Goal: Information Seeking & Learning: Learn about a topic

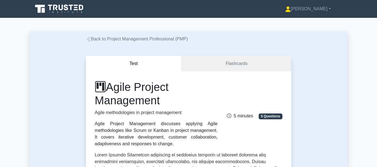
click at [112, 39] on link "Back to Project Management Professional (PMP)" at bounding box center [137, 39] width 102 height 5
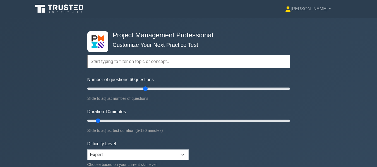
type input "60"
click at [145, 88] on input "Number of questions: 60 questions" at bounding box center [188, 88] width 203 height 7
type input "35"
click at [145, 121] on input "Duration: 10 minutes" at bounding box center [188, 120] width 203 height 7
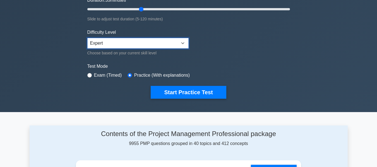
click at [123, 44] on select "Beginner Intermediate Expert" at bounding box center [137, 43] width 101 height 11
click at [87, 38] on select "Beginner Intermediate Expert" at bounding box center [137, 43] width 101 height 11
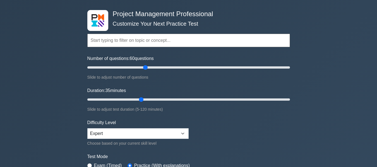
scroll to position [56, 0]
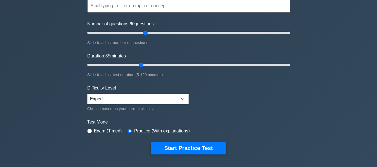
drag, startPoint x: 171, startPoint y: 146, endPoint x: 336, endPoint y: 99, distance: 171.6
click at [171, 146] on button "Start Practice Test" at bounding box center [188, 148] width 75 height 13
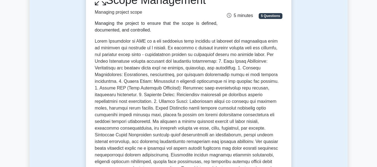
scroll to position [28, 0]
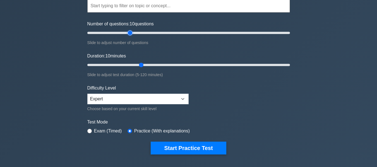
click at [132, 32] on input "Number of questions: 10 questions" at bounding box center [188, 33] width 203 height 7
click at [138, 32] on input "Number of questions: 45 questions" at bounding box center [188, 33] width 203 height 7
click at [142, 32] on input "Number of questions: 50 questions" at bounding box center [188, 33] width 203 height 7
type input "60"
click at [146, 33] on input "Number of questions: 60 questions" at bounding box center [188, 33] width 203 height 7
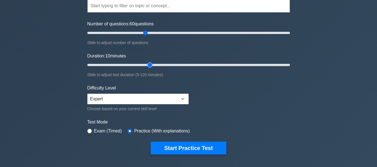
click at [146, 66] on input "Duration: 10 minutes" at bounding box center [188, 65] width 203 height 7
click at [149, 66] on input "Duration: 40 minutes" at bounding box center [188, 65] width 203 height 7
click at [160, 64] on input "Duration: 40 minutes" at bounding box center [188, 65] width 203 height 7
click at [171, 64] on input "Duration: 45 minutes" at bounding box center [188, 65] width 203 height 7
click at [178, 65] on input "Duration: 50 minutes" at bounding box center [188, 65] width 203 height 7
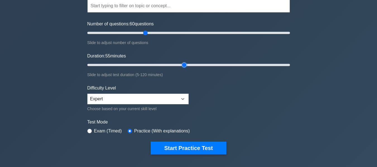
click at [184, 64] on input "Duration: 55 minutes" at bounding box center [188, 65] width 203 height 7
type input "60"
drag, startPoint x: 185, startPoint y: 63, endPoint x: 182, endPoint y: 66, distance: 4.1
click at [182, 66] on input "Duration: 60 minutes" at bounding box center [188, 65] width 203 height 7
click at [166, 34] on input "Number of questions: 60 questions" at bounding box center [188, 33] width 203 height 7
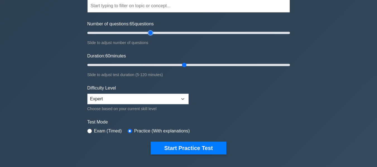
click at [148, 33] on input "Number of questions: 65 questions" at bounding box center [188, 33] width 203 height 7
type input "60"
click at [144, 33] on input "Number of questions: 60 questions" at bounding box center [188, 33] width 203 height 7
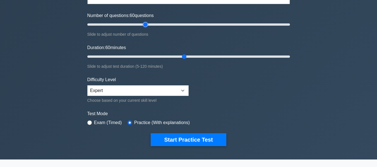
scroll to position [112, 0]
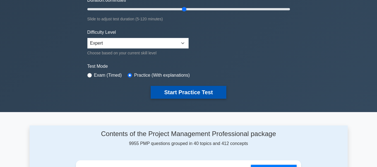
click at [180, 92] on button "Start Practice Test" at bounding box center [188, 92] width 75 height 13
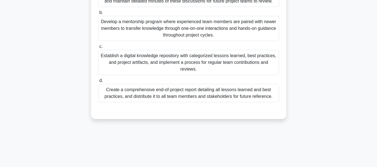
scroll to position [119, 0]
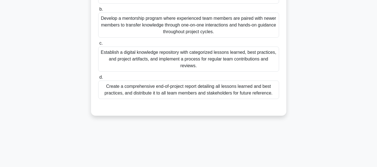
click at [212, 60] on div "Establish a digital knowledge repository with categorized lessons learned, best…" at bounding box center [188, 59] width 181 height 25
click at [98, 45] on input "c. Establish a digital knowledge repository with categorized lessons learned, b…" at bounding box center [98, 44] width 0 height 4
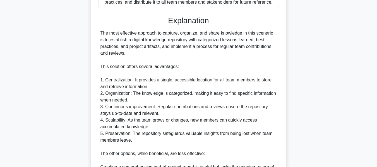
scroll to position [314, 0]
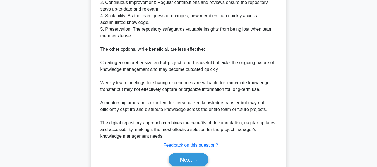
drag, startPoint x: 191, startPoint y: 161, endPoint x: 266, endPoint y: 75, distance: 115.1
click at [191, 161] on button "Next" at bounding box center [189, 159] width 40 height 13
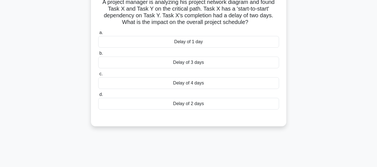
scroll to position [40, 0]
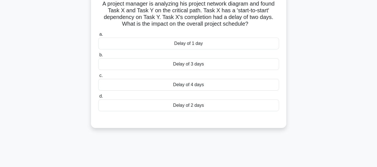
click at [176, 104] on div "Delay of 2 days" at bounding box center [188, 106] width 181 height 12
click at [98, 98] on input "d. Delay of 2 days" at bounding box center [98, 97] width 0 height 4
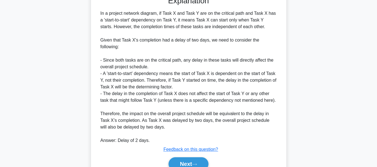
scroll to position [191, 0]
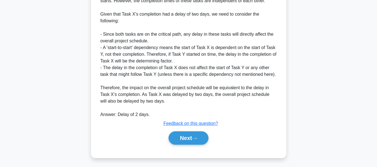
drag, startPoint x: 184, startPoint y: 134, endPoint x: 334, endPoint y: 51, distance: 171.5
click at [185, 134] on button "Next" at bounding box center [189, 137] width 40 height 13
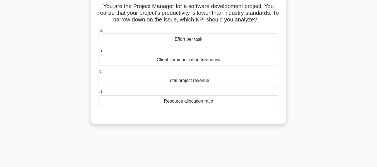
scroll to position [39, 0]
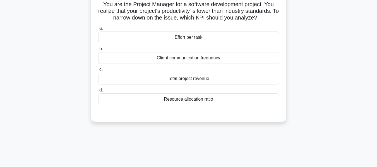
click at [174, 97] on div "Resource allocation ratio" at bounding box center [188, 99] width 181 height 12
click at [98, 92] on input "d. Resource allocation ratio" at bounding box center [98, 90] width 0 height 4
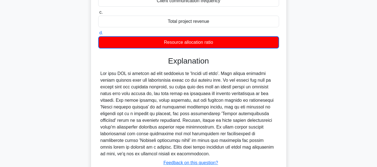
scroll to position [134, 0]
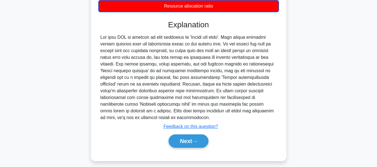
drag, startPoint x: 183, startPoint y: 133, endPoint x: 291, endPoint y: 72, distance: 124.0
click at [183, 134] on button "Next" at bounding box center [189, 140] width 40 height 13
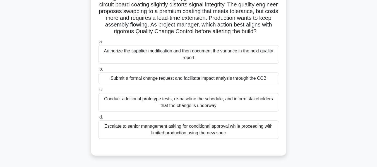
scroll to position [51, 0]
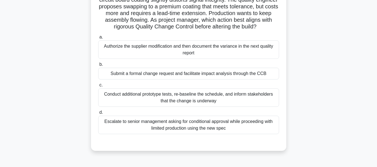
click at [202, 80] on div "Submit a formal change request and facilitate impact analysis through the CCB" at bounding box center [188, 74] width 181 height 12
click at [98, 66] on input "b. Submit a formal change request and facilitate impact analysis through the CCB" at bounding box center [98, 65] width 0 height 4
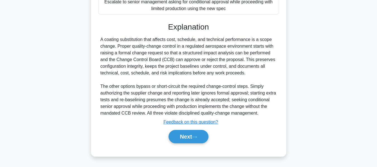
drag, startPoint x: 195, startPoint y: 134, endPoint x: 220, endPoint y: 128, distance: 25.7
click at [195, 134] on button "Next" at bounding box center [189, 136] width 40 height 13
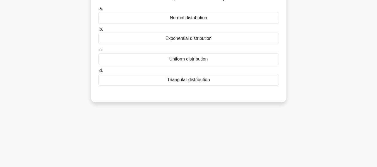
scroll to position [39, 0]
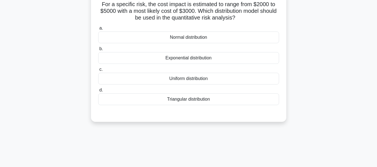
click at [191, 100] on div "Triangular distribution" at bounding box center [188, 99] width 181 height 12
click at [98, 92] on input "d. Triangular distribution" at bounding box center [98, 90] width 0 height 4
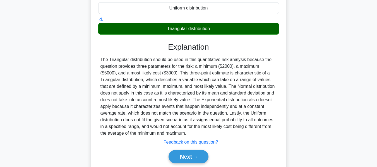
scroll to position [134, 0]
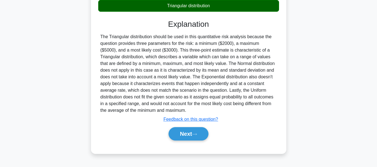
drag, startPoint x: 186, startPoint y: 134, endPoint x: 340, endPoint y: 86, distance: 161.7
click at [186, 134] on button "Next" at bounding box center [189, 133] width 40 height 13
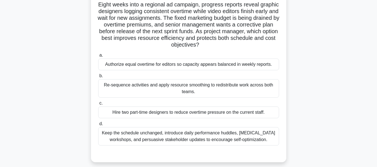
scroll to position [41, 0]
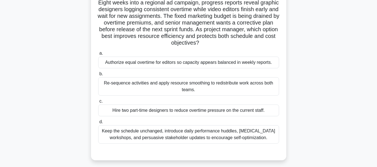
click at [197, 86] on div "Re-sequence activities and apply resource smoothing to redistribute work across…" at bounding box center [188, 86] width 181 height 18
click at [98, 76] on input "b. Re-sequence activities and apply resource smoothing to redistribute work acr…" at bounding box center [98, 74] width 0 height 4
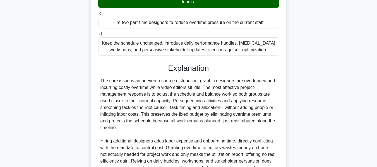
scroll to position [191, 0]
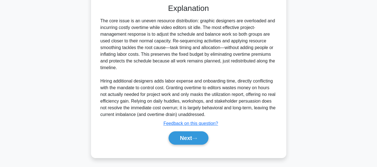
drag, startPoint x: 185, startPoint y: 138, endPoint x: 355, endPoint y: 94, distance: 176.0
click at [185, 138] on button "Next" at bounding box center [189, 137] width 40 height 13
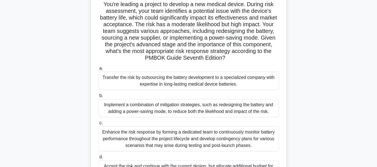
scroll to position [42, 0]
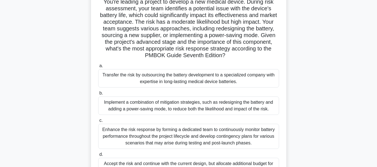
click at [163, 104] on div "Implement a combination of mitigation strategies, such as redesigning the batte…" at bounding box center [188, 106] width 181 height 18
click at [98, 95] on input "b. Implement a combination of mitigation strategies, such as redesigning the ba…" at bounding box center [98, 94] width 0 height 4
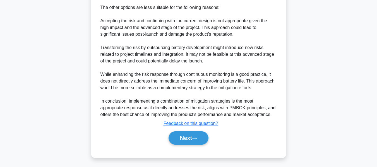
drag, startPoint x: 198, startPoint y: 135, endPoint x: 328, endPoint y: 84, distance: 139.0
click at [198, 135] on button "Next" at bounding box center [189, 137] width 40 height 13
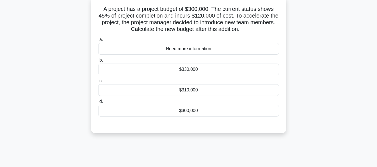
scroll to position [40, 0]
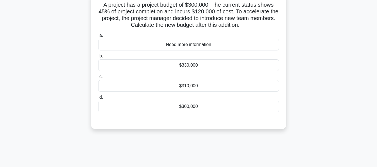
click at [323, 52] on div "A project has a project budget of $300,000. The current status shows 45% of pro…" at bounding box center [189, 63] width 318 height 143
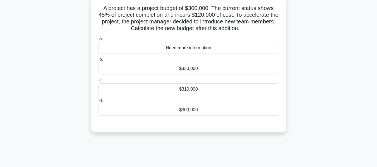
click at [184, 110] on div "$300,000" at bounding box center [188, 110] width 181 height 12
click at [98, 103] on input "d. $300,000" at bounding box center [98, 101] width 0 height 4
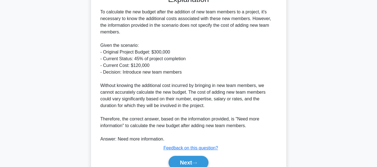
scroll to position [191, 0]
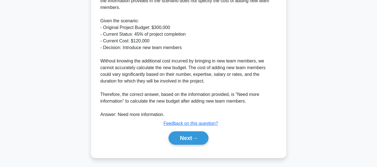
click at [188, 136] on button "Next" at bounding box center [189, 137] width 40 height 13
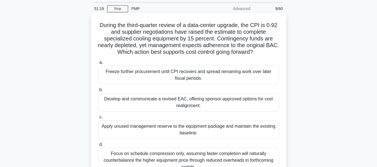
scroll to position [28, 0]
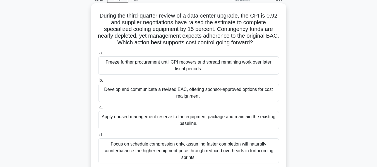
click at [193, 96] on div "Develop and communicate a revised EAC, offering sponsor-approved options for co…" at bounding box center [188, 93] width 181 height 18
click at [98, 82] on input "b. Develop and communicate a revised EAC, offering sponsor-approved options for…" at bounding box center [98, 81] width 0 height 4
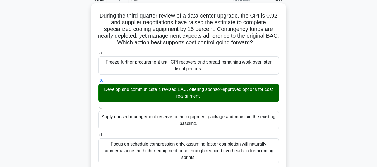
scroll to position [191, 0]
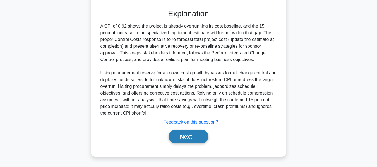
click at [192, 135] on button "Next" at bounding box center [189, 136] width 40 height 13
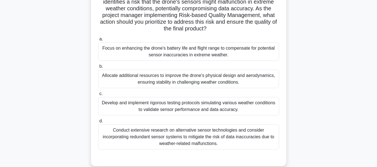
scroll to position [56, 0]
click at [157, 133] on div "Conduct extensive research on alternative sensor technologies and consider inco…" at bounding box center [188, 136] width 181 height 25
click at [98, 122] on input "d. Conduct extensive research on alternative sensor technologies and consider i…" at bounding box center [98, 121] width 0 height 4
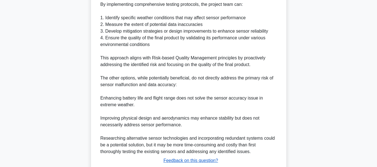
scroll to position [298, 0]
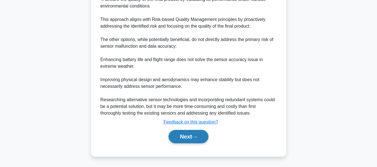
click at [181, 134] on button "Next" at bounding box center [189, 136] width 40 height 13
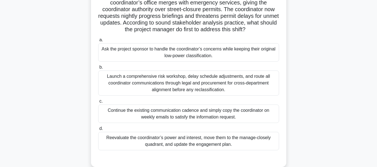
scroll to position [51, 0]
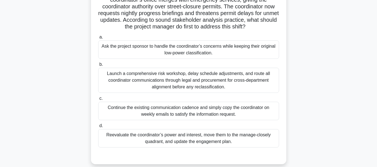
click at [155, 134] on div "Reevaluate the coordinator’s power and interest, move them to the manage-closel…" at bounding box center [188, 138] width 181 height 18
click at [98, 128] on input "d. Reevaluate the coordinator’s power and interest, move them to the manage-clo…" at bounding box center [98, 126] width 0 height 4
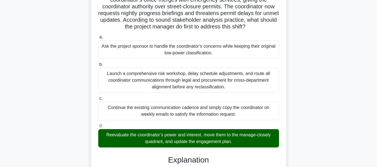
scroll to position [191, 0]
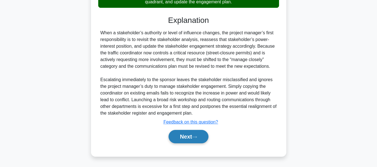
click at [183, 137] on button "Next" at bounding box center [189, 136] width 40 height 13
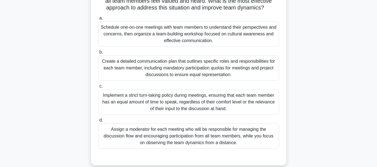
scroll to position [79, 0]
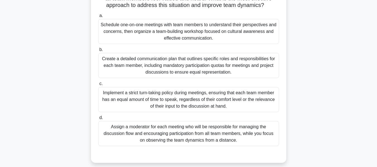
click at [196, 133] on div "Assign a moderator for each meeting who will be responsible for managing the di…" at bounding box center [188, 133] width 181 height 25
click at [98, 120] on input "d. Assign a moderator for each meeting who will be responsible for managing the…" at bounding box center [98, 118] width 0 height 4
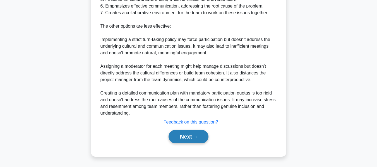
click at [187, 133] on button "Next" at bounding box center [189, 136] width 40 height 13
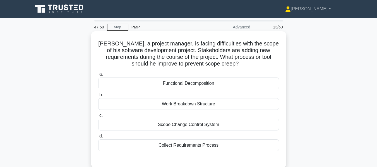
scroll to position [28, 0]
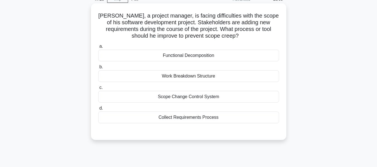
click at [183, 95] on div "Scope Change Control System" at bounding box center [188, 97] width 181 height 12
click at [98, 90] on input "c. Scope Change Control System" at bounding box center [98, 88] width 0 height 4
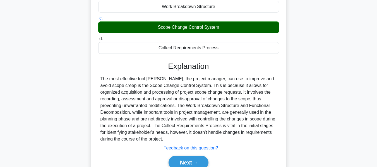
scroll to position [134, 0]
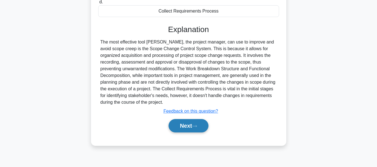
click at [181, 128] on button "Next" at bounding box center [189, 125] width 40 height 13
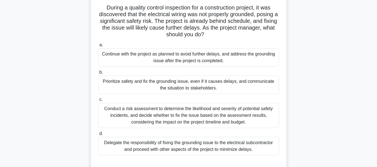
scroll to position [34, 0]
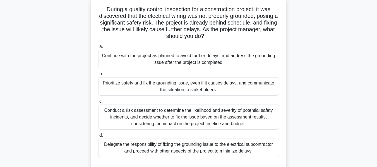
click at [134, 85] on div "Prioritize safety and fix the grounding issue, even if it causes delays, and co…" at bounding box center [188, 86] width 181 height 18
click at [98, 76] on input "b. Prioritize safety and fix the grounding issue, even if it causes delays, and…" at bounding box center [98, 74] width 0 height 4
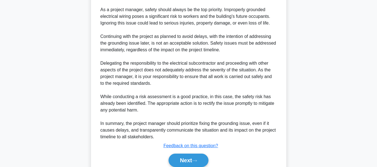
scroll to position [251, 0]
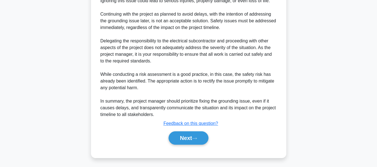
drag, startPoint x: 184, startPoint y: 136, endPoint x: 344, endPoint y: 96, distance: 165.3
click at [184, 136] on button "Next" at bounding box center [189, 137] width 40 height 13
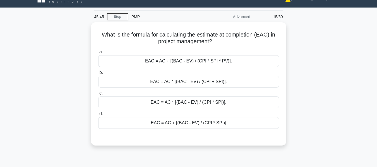
scroll to position [38, 0]
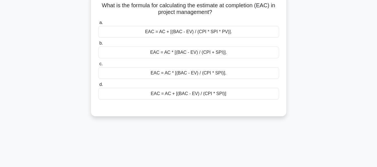
click at [203, 93] on div "EAC = AC + [(BAC - EV) / (CPI * SPI)]" at bounding box center [188, 94] width 181 height 12
click at [98, 87] on input "d. EAC = AC + [(BAC - EV) / (CPI * SPI)]" at bounding box center [98, 85] width 0 height 4
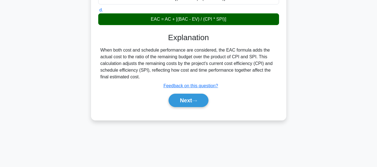
scroll to position [134, 0]
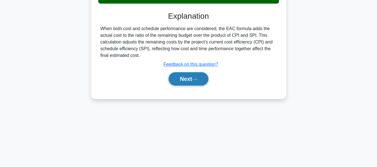
click at [182, 75] on button "Next" at bounding box center [189, 78] width 40 height 13
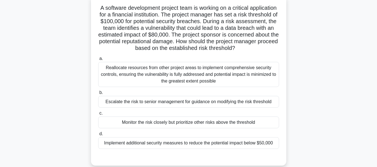
scroll to position [39, 0]
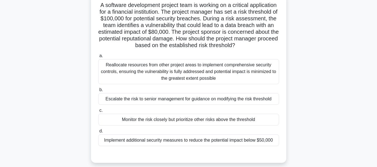
click at [189, 118] on div "Monitor the risk closely but prioritize other risks above the threshold" at bounding box center [188, 120] width 181 height 12
click at [98, 112] on input "c. Monitor the risk closely but prioritize other risks above the threshold" at bounding box center [98, 111] width 0 height 4
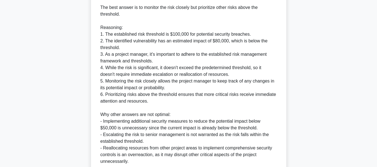
scroll to position [278, 0]
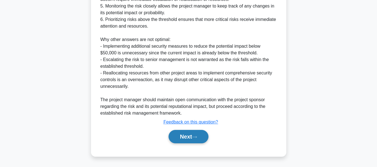
click at [186, 133] on button "Next" at bounding box center [189, 136] width 40 height 13
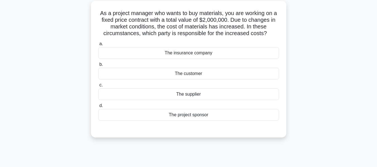
scroll to position [33, 0]
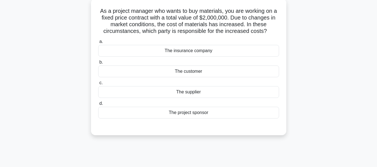
click at [195, 92] on div "The supplier" at bounding box center [188, 92] width 181 height 12
click at [98, 85] on input "c. The supplier" at bounding box center [98, 83] width 0 height 4
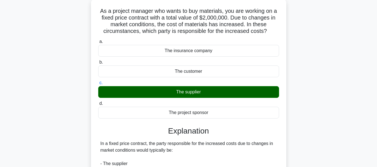
scroll to position [134, 0]
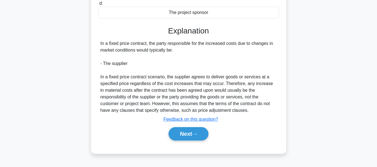
drag, startPoint x: 185, startPoint y: 134, endPoint x: 352, endPoint y: 73, distance: 177.9
click at [185, 134] on button "Next" at bounding box center [189, 133] width 40 height 13
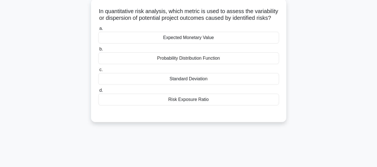
scroll to position [36, 0]
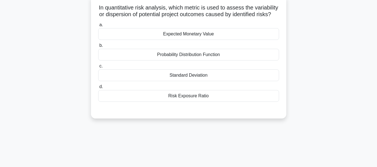
click at [170, 81] on div "Standard Deviation" at bounding box center [188, 75] width 181 height 12
click at [98, 68] on input "c. Standard Deviation" at bounding box center [98, 66] width 0 height 4
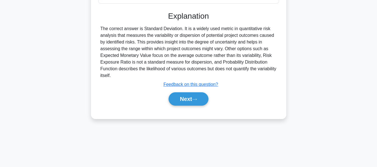
drag, startPoint x: 176, startPoint y: 102, endPoint x: 284, endPoint y: 79, distance: 110.4
click at [176, 102] on button "Next" at bounding box center [189, 98] width 40 height 13
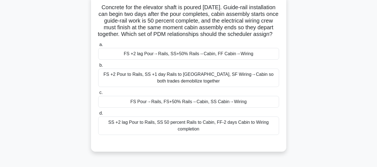
scroll to position [39, 0]
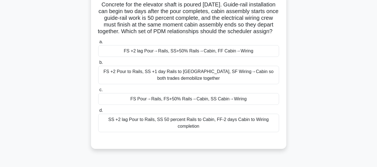
click at [150, 57] on div "FS +2 lag Pour→Rails, SS+50% Rails→Cabin, FF Cabin→Wiring" at bounding box center [188, 51] width 181 height 12
click at [98, 44] on input "a. FS +2 lag Pour→Rails, SS+50% Rails→Cabin, FF Cabin→Wiring" at bounding box center [98, 42] width 0 height 4
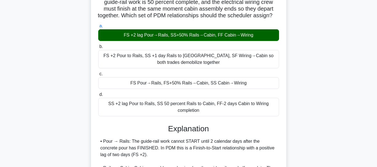
scroll to position [204, 0]
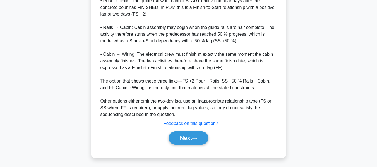
drag, startPoint x: 184, startPoint y: 135, endPoint x: 343, endPoint y: 71, distance: 171.9
click at [184, 135] on button "Next" at bounding box center [189, 137] width 40 height 13
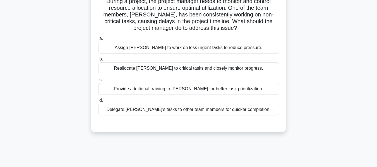
scroll to position [44, 0]
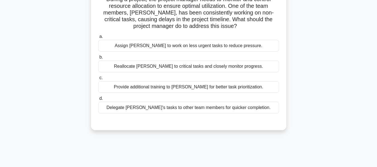
click at [150, 88] on div "Provide additional training to John for better task prioritization." at bounding box center [188, 87] width 181 height 12
click at [98, 80] on input "c. Provide additional training to John for better task prioritization." at bounding box center [98, 78] width 0 height 4
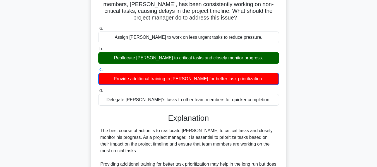
scroll to position [164, 0]
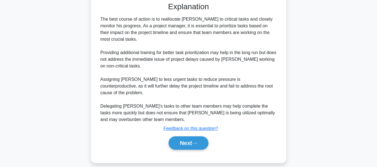
click at [188, 136] on button "Next" at bounding box center [189, 142] width 40 height 13
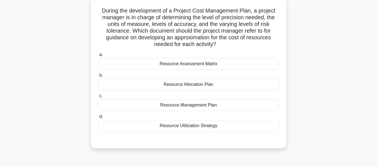
scroll to position [35, 0]
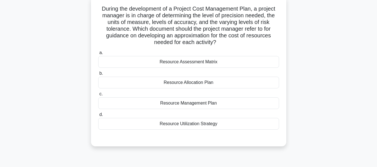
click at [176, 64] on div "Resource Assessment Matrix" at bounding box center [188, 62] width 181 height 12
click at [98, 55] on input "a. Resource Assessment Matrix" at bounding box center [98, 53] width 0 height 4
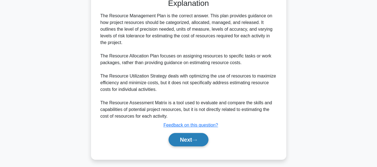
click at [186, 141] on button "Next" at bounding box center [189, 139] width 40 height 13
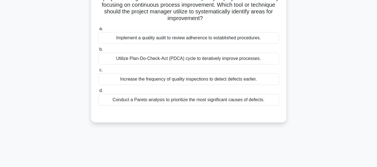
scroll to position [47, 0]
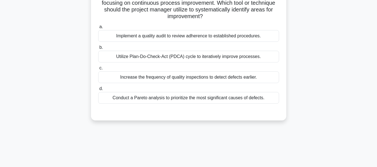
click at [150, 58] on div "Utilize Plan-Do-Check-Act (PDCA) cycle to iteratively improve processes." at bounding box center [188, 57] width 181 height 12
click at [98, 49] on input "b. Utilize Plan-Do-Check-Act (PDCA) cycle to iteratively improve processes." at bounding box center [98, 48] width 0 height 4
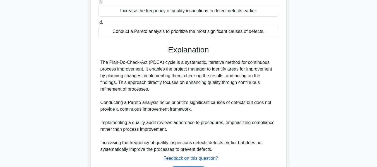
scroll to position [150, 0]
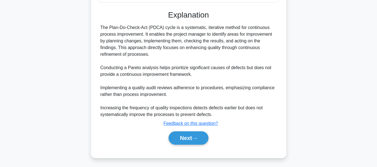
click at [184, 136] on button "Next" at bounding box center [189, 137] width 40 height 13
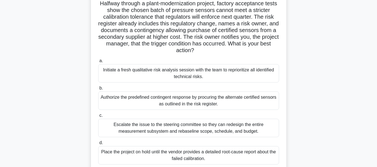
scroll to position [41, 0]
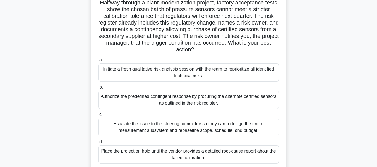
click at [147, 99] on div "Authorize the predefined contingent response by procuring the alternate certifi…" at bounding box center [188, 100] width 181 height 18
click at [98, 89] on input "b. Authorize the predefined contingent response by procuring the alternate cert…" at bounding box center [98, 88] width 0 height 4
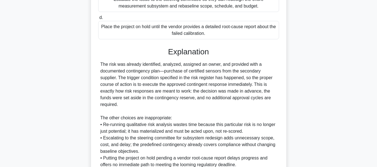
scroll to position [224, 0]
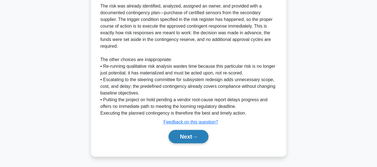
click at [179, 136] on button "Next" at bounding box center [189, 136] width 40 height 13
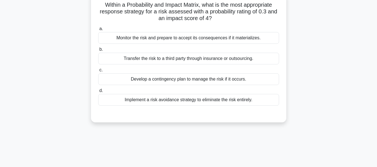
scroll to position [41, 0]
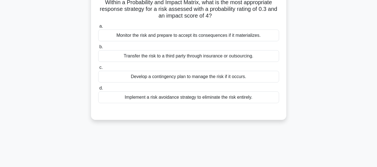
click at [162, 76] on div "Develop a contingency plan to manage the risk if it occurs." at bounding box center [188, 77] width 181 height 12
click at [98, 69] on input "c. Develop a contingency plan to manage the risk if it occurs." at bounding box center [98, 68] width 0 height 4
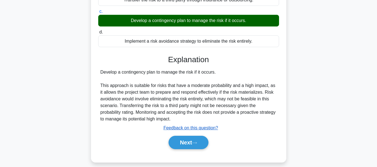
scroll to position [134, 0]
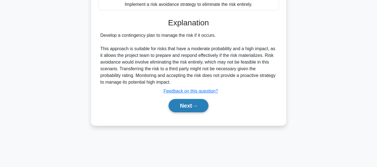
click at [184, 105] on button "Next" at bounding box center [189, 105] width 40 height 13
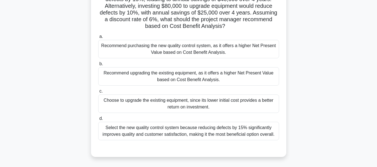
scroll to position [67, 0]
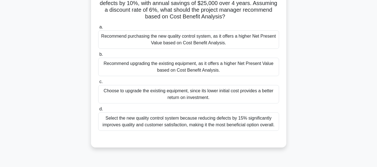
click at [167, 66] on div "Recommend upgrading the existing equipment, as it offers a higher Net Present V…" at bounding box center [188, 67] width 181 height 18
click at [196, 65] on div "Recommend upgrading the existing equipment, as it offers a higher Net Present V…" at bounding box center [188, 67] width 181 height 18
click at [98, 56] on input "b. Recommend upgrading the existing equipment, as it offers a higher Net Presen…" at bounding box center [98, 55] width 0 height 4
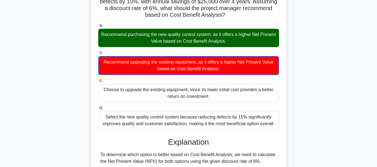
scroll to position [95, 0]
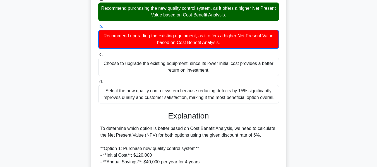
click at [177, 11] on div "Recommend purchasing the new quality control system, as it offers a higher Net …" at bounding box center [188, 12] width 181 height 18
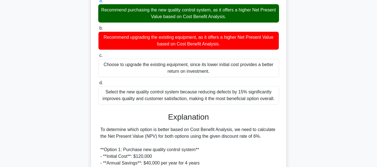
click at [177, 11] on div "Recommend purchasing the new quality control system, as it offers a higher Net …" at bounding box center [188, 13] width 181 height 18
click at [98, 3] on input "a. Recommend purchasing the new quality control system, as it offers a higher N…" at bounding box center [98, 1] width 0 height 4
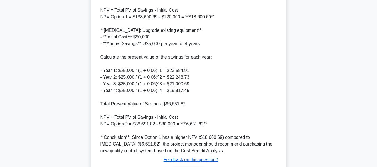
scroll to position [358, 0]
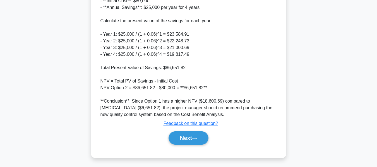
drag, startPoint x: 189, startPoint y: 136, endPoint x: 328, endPoint y: 74, distance: 152.0
click at [189, 136] on button "Next" at bounding box center [189, 137] width 40 height 13
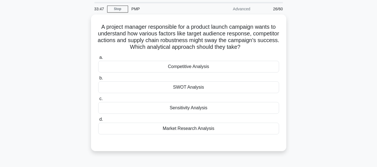
scroll to position [28, 0]
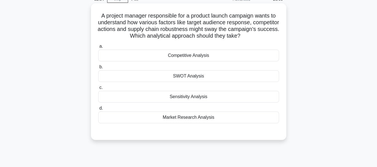
click at [193, 97] on div "Sensitivity Analysis" at bounding box center [188, 97] width 181 height 12
click at [98, 90] on input "c. Sensitivity Analysis" at bounding box center [98, 88] width 0 height 4
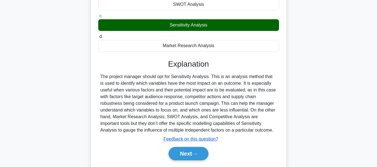
scroll to position [134, 0]
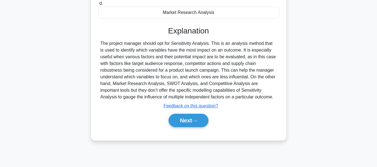
drag, startPoint x: 192, startPoint y: 116, endPoint x: 344, endPoint y: 87, distance: 154.9
click at [192, 116] on button "Next" at bounding box center [189, 120] width 40 height 13
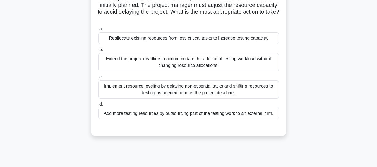
scroll to position [25, 0]
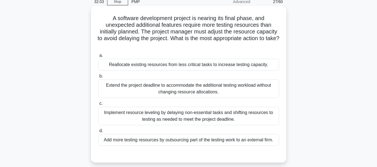
click at [156, 64] on div "Reallocate existing resources from less critical tasks to increase testing capa…" at bounding box center [188, 65] width 181 height 12
click at [98, 57] on input "a. Reallocate existing resources from less critical tasks to increase testing c…" at bounding box center [98, 56] width 0 height 4
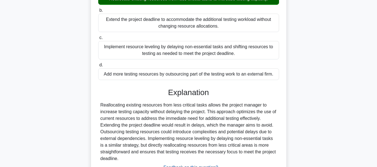
scroll to position [137, 0]
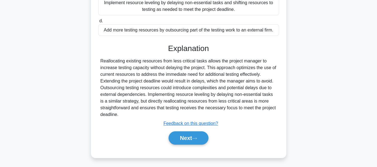
click at [190, 134] on button "Next" at bounding box center [189, 137] width 40 height 13
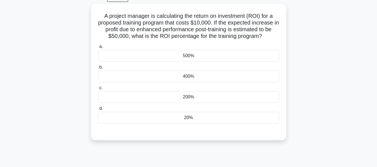
scroll to position [31, 0]
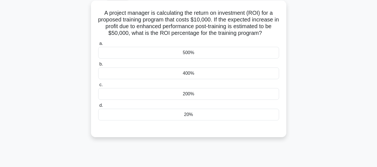
click at [187, 52] on div "500%" at bounding box center [188, 53] width 181 height 12
click at [98, 45] on input "a. 500%" at bounding box center [98, 44] width 0 height 4
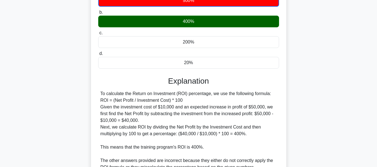
scroll to position [151, 0]
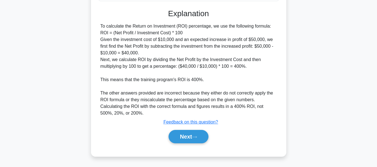
drag, startPoint x: 183, startPoint y: 135, endPoint x: 266, endPoint y: 100, distance: 90.1
click at [183, 135] on button "Next" at bounding box center [189, 136] width 40 height 13
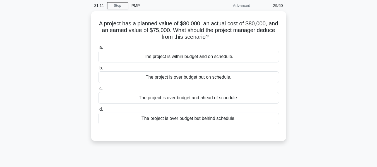
scroll to position [25, 0]
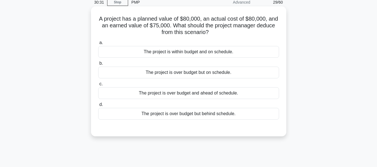
click at [192, 114] on div "The project is over budget but behind schedule." at bounding box center [188, 114] width 181 height 12
click at [98, 107] on input "d. The project is over budget but behind schedule." at bounding box center [98, 105] width 0 height 4
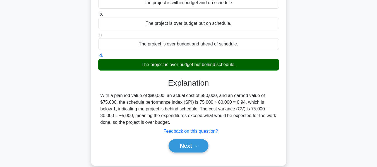
scroll to position [134, 0]
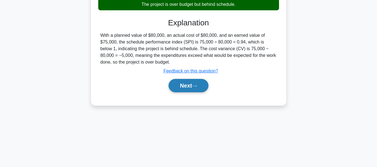
click at [189, 82] on button "Next" at bounding box center [189, 85] width 40 height 13
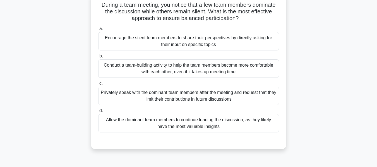
scroll to position [40, 0]
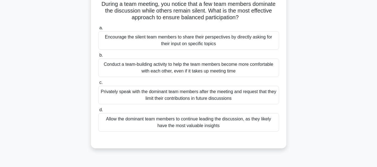
click at [176, 67] on div "Conduct a team-building activity to help the team members become more comfortab…" at bounding box center [188, 68] width 181 height 18
click at [98, 57] on input "b. Conduct a team-building activity to help the team members become more comfor…" at bounding box center [98, 56] width 0 height 4
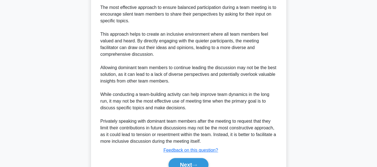
scroll to position [218, 0]
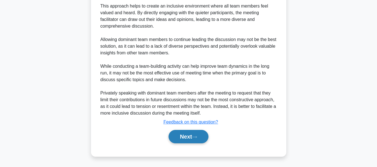
click at [194, 136] on button "Next" at bounding box center [189, 136] width 40 height 13
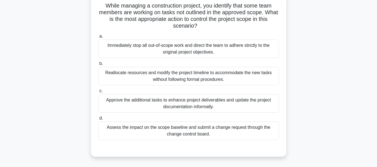
scroll to position [41, 0]
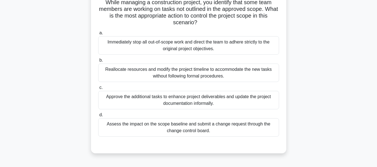
click at [170, 127] on div "Assess the impact on the scope baseline and submit a change request through the…" at bounding box center [188, 127] width 181 height 18
click at [98, 117] on input "d. Assess the impact on the scope baseline and submit a change request through …" at bounding box center [98, 115] width 0 height 4
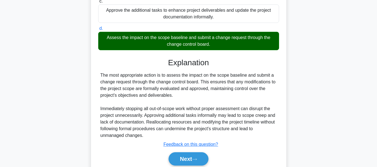
scroll to position [150, 0]
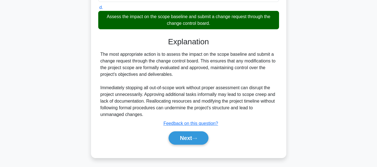
click at [177, 136] on button "Next" at bounding box center [189, 137] width 40 height 13
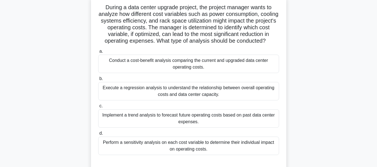
scroll to position [38, 0]
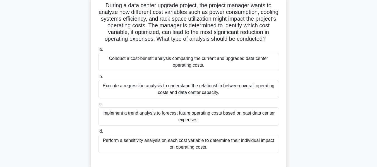
click at [182, 144] on div "Perform a sensitivity analysis on each cost variable to determine their individ…" at bounding box center [188, 144] width 181 height 18
click at [98, 133] on input "d. Perform a sensitivity analysis on each cost variable to determine their indi…" at bounding box center [98, 132] width 0 height 4
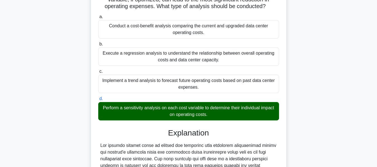
scroll to position [191, 0]
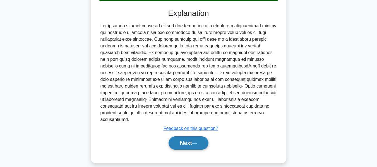
click at [182, 137] on button "Next" at bounding box center [189, 142] width 40 height 13
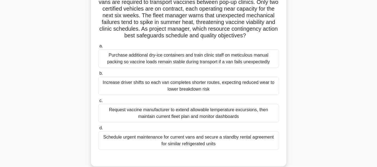
scroll to position [50, 0]
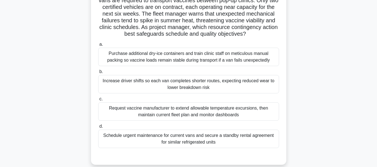
click at [148, 142] on div "Schedule urgent maintenance for current vans and secure a standby rental agreem…" at bounding box center [188, 139] width 181 height 18
click at [98, 128] on input "d. Schedule urgent maintenance for current vans and secure a standby rental agr…" at bounding box center [98, 127] width 0 height 4
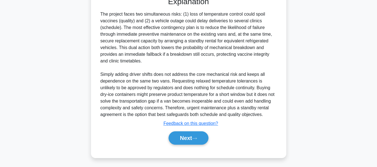
drag, startPoint x: 189, startPoint y: 136, endPoint x: 327, endPoint y: 113, distance: 139.6
click at [189, 136] on button "Next" at bounding box center [189, 137] width 40 height 13
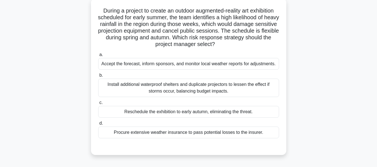
scroll to position [35, 0]
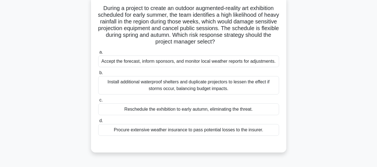
click at [146, 109] on div "Reschedule the exhibition to early autumn, eliminating the threat." at bounding box center [188, 110] width 181 height 12
click at [98, 102] on input "c. Reschedule the exhibition to early autumn, eliminating the threat." at bounding box center [98, 100] width 0 height 4
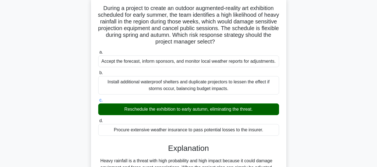
scroll to position [150, 0]
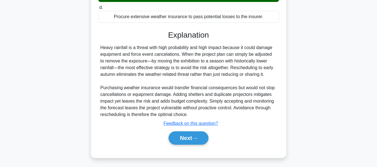
click at [176, 135] on button "Next" at bounding box center [189, 137] width 40 height 13
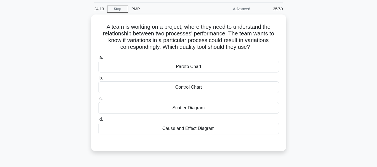
scroll to position [28, 0]
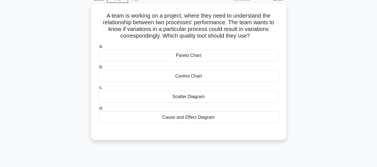
click at [181, 95] on div "Scatter Diagram" at bounding box center [188, 97] width 181 height 12
click at [98, 90] on input "c. Scatter Diagram" at bounding box center [98, 88] width 0 height 4
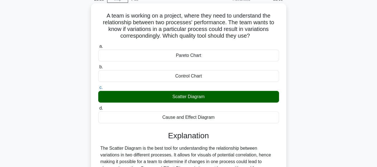
scroll to position [134, 0]
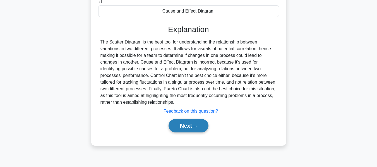
click at [186, 121] on button "Next" at bounding box center [189, 125] width 40 height 13
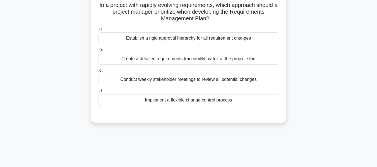
scroll to position [39, 0]
click at [166, 79] on div "Conduct weekly stakeholder meetings to review all potential changes" at bounding box center [188, 79] width 181 height 12
click at [98, 72] on input "c. Conduct weekly stakeholder meetings to review all potential changes" at bounding box center [98, 70] width 0 height 4
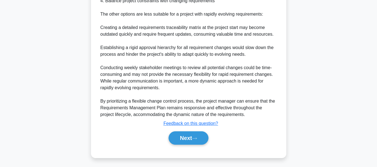
drag, startPoint x: 179, startPoint y: 138, endPoint x: 309, endPoint y: 92, distance: 137.3
click at [179, 138] on button "Next" at bounding box center [189, 137] width 40 height 13
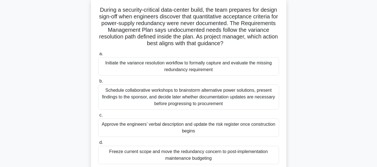
scroll to position [38, 0]
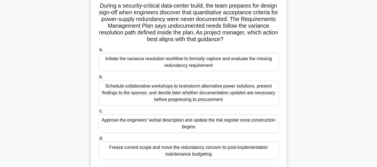
click at [165, 62] on div "Initiate the variance resolution workflow to formally capture and evaluate the …" at bounding box center [188, 62] width 181 height 18
click at [98, 52] on input "a. Initiate the variance resolution workflow to formally capture and evaluate t…" at bounding box center [98, 50] width 0 height 4
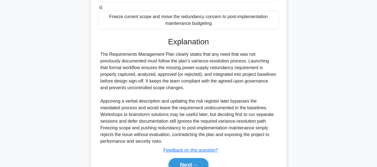
scroll to position [197, 0]
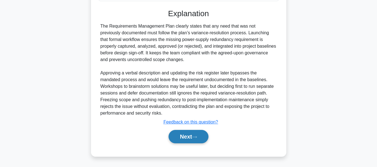
click at [184, 132] on button "Next" at bounding box center [189, 136] width 40 height 13
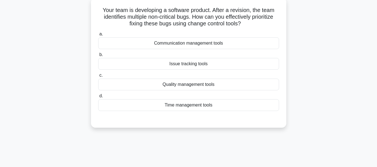
scroll to position [37, 0]
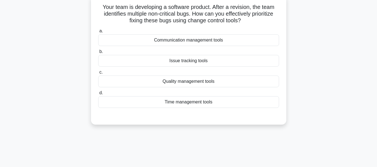
click at [185, 81] on div "Quality management tools" at bounding box center [188, 82] width 181 height 12
click at [98, 74] on input "c. Quality management tools" at bounding box center [98, 73] width 0 height 4
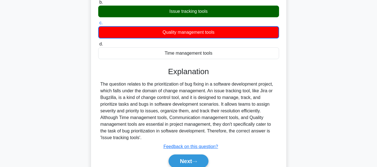
scroll to position [134, 0]
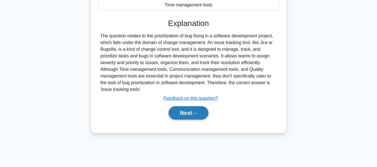
click at [184, 112] on button "Next" at bounding box center [189, 112] width 40 height 13
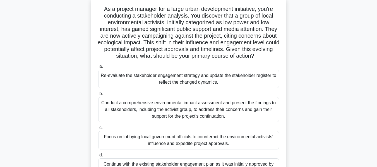
scroll to position [37, 0]
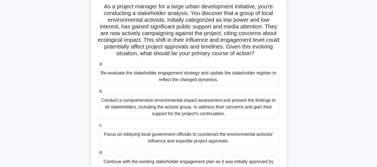
click at [191, 104] on div "Conduct a comprehensive environmental impact assessment and present the finding…" at bounding box center [188, 107] width 181 height 25
click at [98, 93] on input "b. Conduct a comprehensive environmental impact assessment and present the find…" at bounding box center [98, 92] width 0 height 4
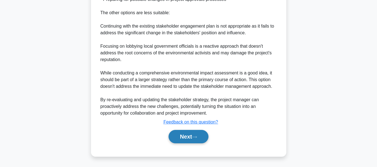
click at [191, 138] on button "Next" at bounding box center [189, 136] width 40 height 13
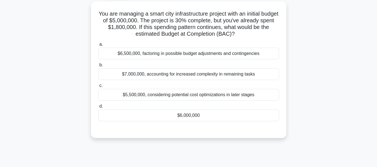
scroll to position [33, 0]
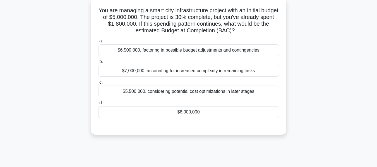
click at [181, 111] on div "$6,000,000" at bounding box center [188, 112] width 181 height 12
click at [98, 105] on input "d. $6,000,000" at bounding box center [98, 103] width 0 height 4
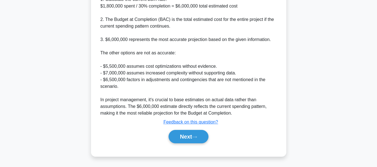
drag, startPoint x: 179, startPoint y: 134, endPoint x: 215, endPoint y: 116, distance: 40.7
click at [179, 134] on button "Next" at bounding box center [189, 136] width 40 height 13
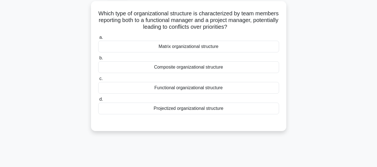
scroll to position [33, 0]
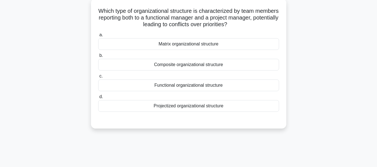
click at [168, 42] on div "Matrix organizational structure" at bounding box center [188, 44] width 181 height 12
click at [98, 37] on input "a. Matrix organizational structure" at bounding box center [98, 35] width 0 height 4
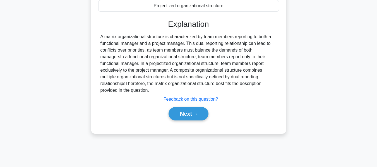
drag, startPoint x: 177, startPoint y: 112, endPoint x: 299, endPoint y: 86, distance: 124.5
click at [177, 112] on button "Next" at bounding box center [189, 113] width 40 height 13
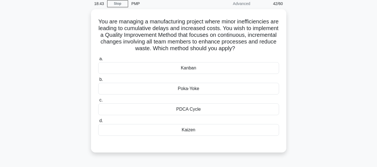
scroll to position [24, 0]
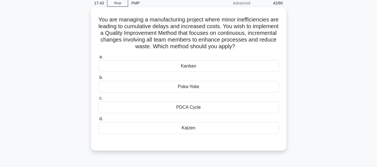
click at [186, 107] on div "PDCA Cycle" at bounding box center [188, 108] width 181 height 12
click at [98, 100] on input "c. PDCA Cycle" at bounding box center [98, 99] width 0 height 4
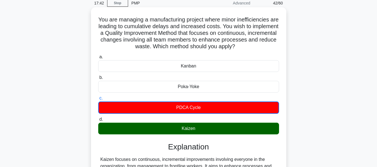
scroll to position [134, 0]
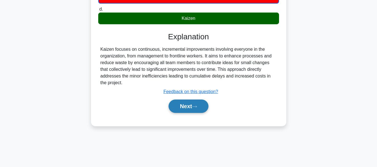
click at [181, 100] on button "Next" at bounding box center [189, 106] width 40 height 13
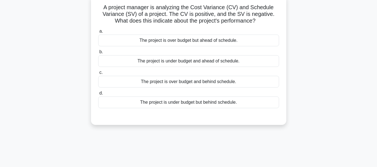
scroll to position [39, 0]
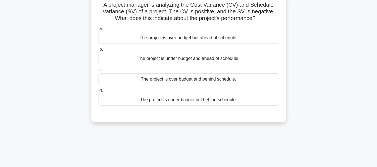
click at [170, 99] on div "The project is under budget but behind schedule." at bounding box center [188, 100] width 181 height 12
click at [98, 93] on input "d. The project is under budget but behind schedule." at bounding box center [98, 91] width 0 height 4
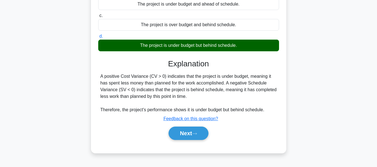
scroll to position [134, 0]
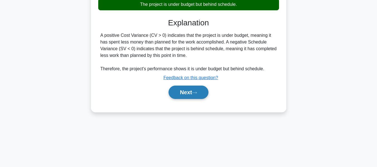
click at [186, 96] on button "Next" at bounding box center [189, 92] width 40 height 13
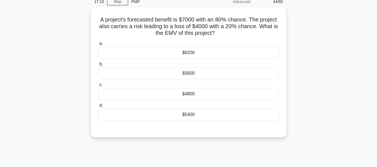
scroll to position [26, 0]
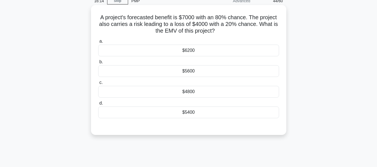
click at [192, 91] on div "$4800" at bounding box center [188, 92] width 181 height 12
click at [98, 85] on input "c. $4800" at bounding box center [98, 83] width 0 height 4
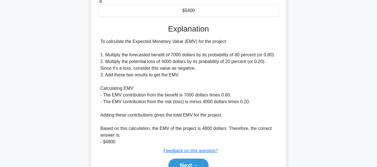
scroll to position [157, 0]
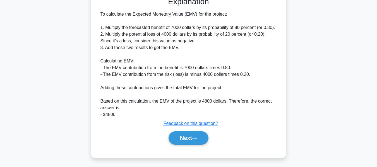
click at [186, 138] on button "Next" at bounding box center [189, 137] width 40 height 13
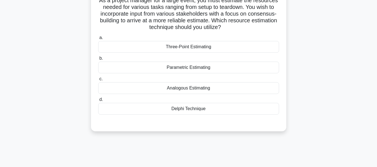
scroll to position [39, 0]
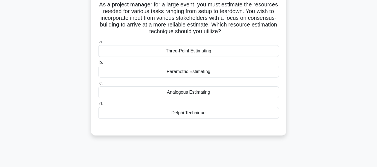
click at [183, 112] on div "Delphi Technique" at bounding box center [188, 113] width 181 height 12
click at [98, 106] on input "d. Delphi Technique" at bounding box center [98, 104] width 0 height 4
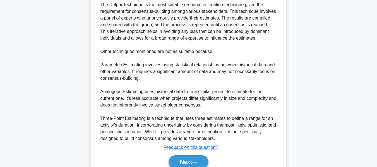
scroll to position [204, 0]
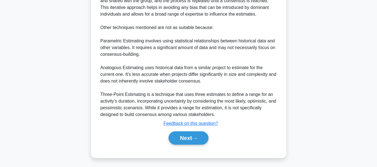
drag, startPoint x: 182, startPoint y: 134, endPoint x: 317, endPoint y: 96, distance: 140.6
click at [182, 134] on button "Next" at bounding box center [189, 137] width 40 height 13
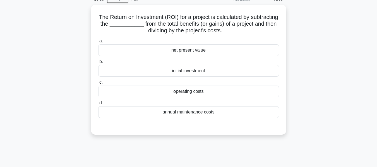
scroll to position [33, 0]
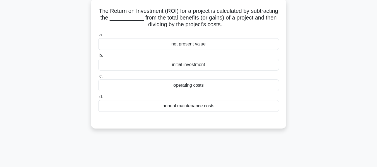
click at [177, 64] on div "initial investment" at bounding box center [188, 65] width 181 height 12
click at [98, 57] on input "b. initial investment" at bounding box center [98, 56] width 0 height 4
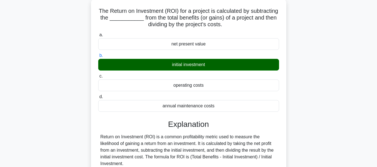
scroll to position [134, 0]
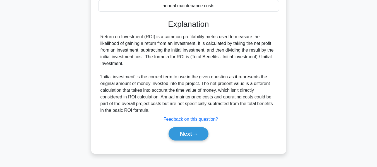
click at [182, 129] on button "Next" at bounding box center [189, 133] width 40 height 13
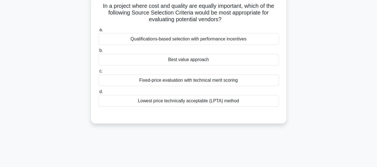
scroll to position [41, 0]
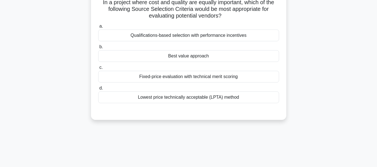
click at [179, 77] on div "Fixed-price evaluation with technical merit scoring" at bounding box center [188, 77] width 181 height 12
click at [98, 69] on input "c. Fixed-price evaluation with technical merit scoring" at bounding box center [98, 68] width 0 height 4
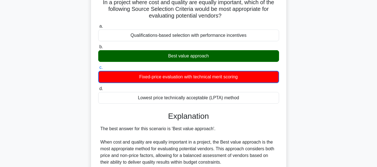
scroll to position [209, 0]
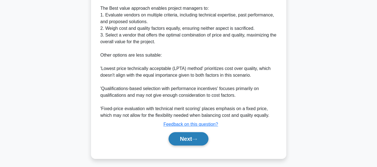
click at [190, 138] on button "Next" at bounding box center [189, 138] width 40 height 13
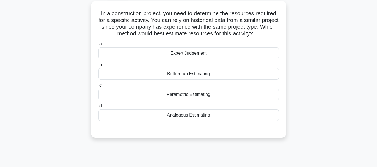
scroll to position [34, 0]
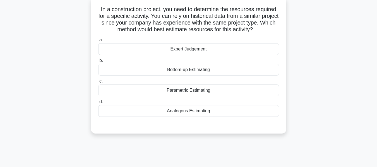
click at [196, 112] on div "Analogous Estimating" at bounding box center [188, 111] width 181 height 12
click at [98, 104] on input "d. Analogous Estimating" at bounding box center [98, 102] width 0 height 4
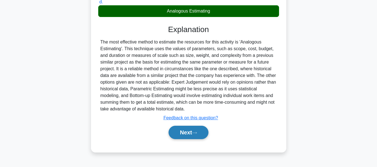
click at [188, 132] on button "Next" at bounding box center [189, 132] width 40 height 13
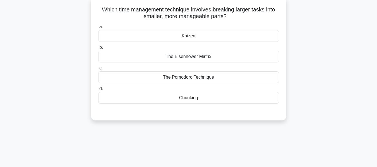
scroll to position [37, 0]
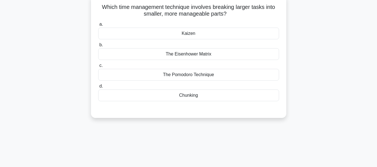
drag, startPoint x: 99, startPoint y: 7, endPoint x: 202, endPoint y: 92, distance: 133.9
click at [202, 92] on div "Which time management technique involves breaking larger tasks into smaller, mo…" at bounding box center [188, 56] width 191 height 119
copy div "Which time management technique involves breaking larger tasks into smaller, mo…"
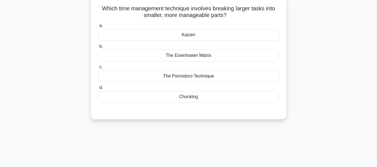
click at [324, 79] on div "Which time management technique involves breaking larger tasks into smaller, mo…" at bounding box center [189, 61] width 318 height 130
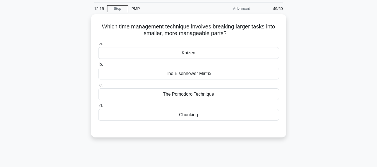
scroll to position [9, 0]
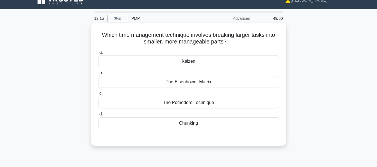
click at [190, 124] on div "Chunking" at bounding box center [188, 123] width 181 height 12
click at [98, 116] on input "d. Chunking" at bounding box center [98, 114] width 0 height 4
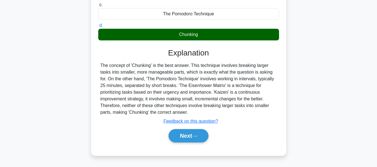
scroll to position [134, 0]
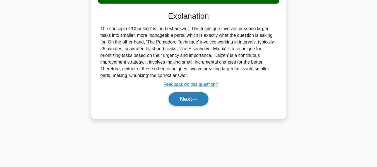
click at [191, 97] on button "Next" at bounding box center [189, 98] width 40 height 13
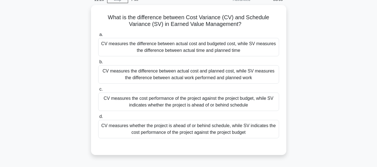
scroll to position [30, 0]
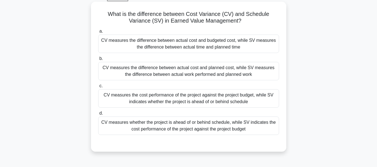
click at [198, 72] on div "CV measures the difference between actual cost and planned cost, while SV measu…" at bounding box center [188, 71] width 181 height 18
click at [98, 61] on input "b. CV measures the difference between actual cost and planned cost, while SV me…" at bounding box center [98, 59] width 0 height 4
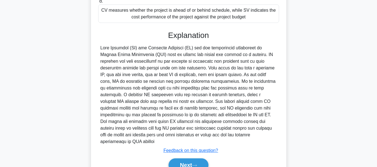
scroll to position [164, 0]
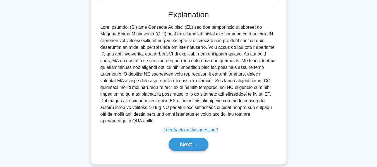
drag, startPoint x: 185, startPoint y: 136, endPoint x: 362, endPoint y: 93, distance: 181.7
click at [185, 138] on button "Next" at bounding box center [189, 144] width 40 height 13
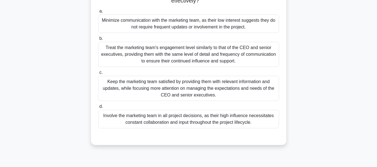
scroll to position [98, 0]
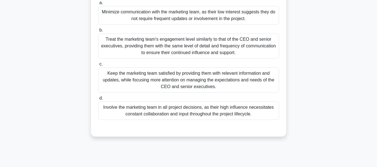
click at [181, 77] on div "Keep the marketing team satisfied by providing them with relevant information a…" at bounding box center [188, 80] width 181 height 25
click at [98, 66] on input "c. Keep the marketing team satisfied by providing them with relevant informatio…" at bounding box center [98, 65] width 0 height 4
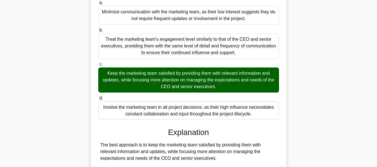
scroll to position [231, 0]
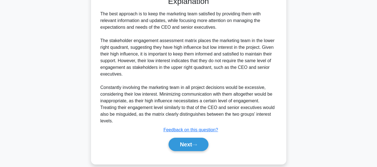
drag, startPoint x: 180, startPoint y: 133, endPoint x: 306, endPoint y: 79, distance: 136.9
click at [180, 138] on button "Next" at bounding box center [189, 144] width 40 height 13
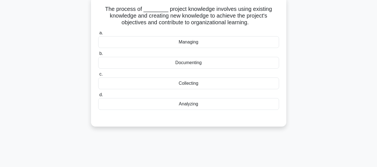
scroll to position [31, 0]
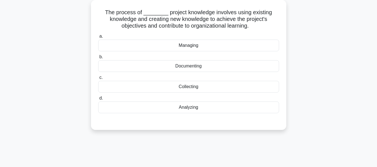
click at [189, 45] on div "Managing" at bounding box center [188, 46] width 181 height 12
click at [98, 38] on input "a. Managing" at bounding box center [98, 37] width 0 height 4
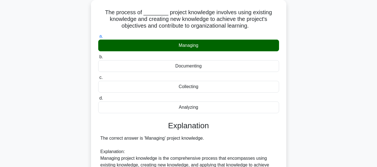
scroll to position [217, 0]
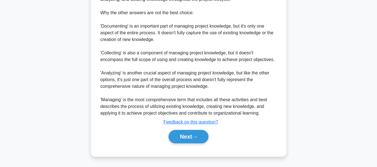
click at [199, 133] on button "Next" at bounding box center [189, 136] width 40 height 13
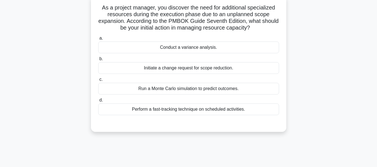
scroll to position [39, 0]
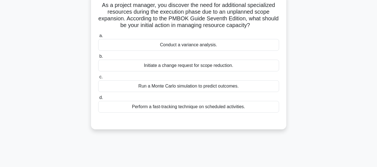
click at [179, 44] on div "Conduct a variance analysis." at bounding box center [188, 45] width 181 height 12
click at [98, 38] on input "a. Conduct a variance analysis." at bounding box center [98, 36] width 0 height 4
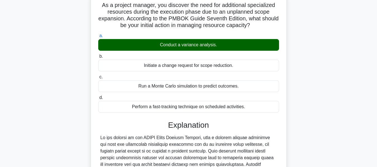
scroll to position [184, 0]
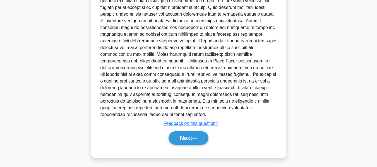
drag, startPoint x: 179, startPoint y: 135, endPoint x: 333, endPoint y: 78, distance: 165.2
click at [179, 135] on button "Next" at bounding box center [189, 137] width 40 height 13
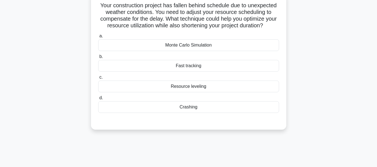
scroll to position [39, 0]
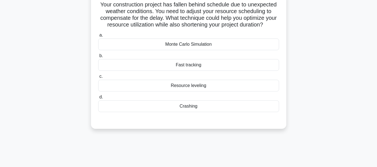
click at [182, 71] on div "Fast tracking" at bounding box center [188, 65] width 181 height 12
click at [98, 58] on input "b. Fast tracking" at bounding box center [98, 56] width 0 height 4
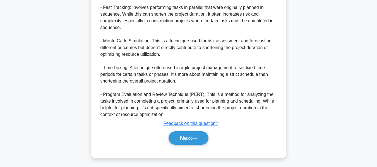
drag, startPoint x: 191, startPoint y: 137, endPoint x: 339, endPoint y: 119, distance: 149.3
click at [191, 137] on button "Next" at bounding box center [189, 137] width 40 height 13
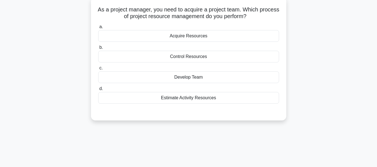
scroll to position [37, 0]
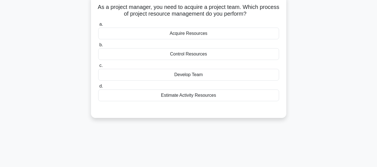
click at [181, 33] on div "Acquire Resources" at bounding box center [188, 34] width 181 height 12
click at [98, 26] on input "a. Acquire Resources" at bounding box center [98, 25] width 0 height 4
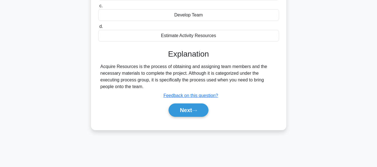
scroll to position [134, 0]
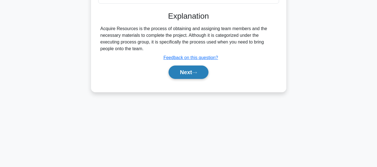
click at [187, 71] on button "Next" at bounding box center [189, 72] width 40 height 13
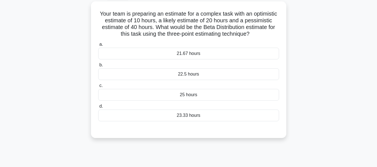
scroll to position [32, 0]
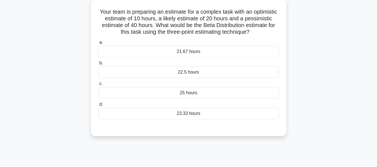
click at [197, 52] on div "21.67 hours" at bounding box center [188, 52] width 181 height 12
click at [98, 44] on input "a. 21.67 hours" at bounding box center [98, 43] width 0 height 4
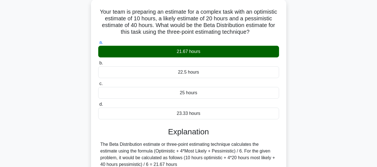
scroll to position [134, 0]
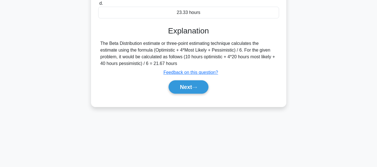
drag, startPoint x: 185, startPoint y: 81, endPoint x: 381, endPoint y: 61, distance: 196.6
click at [185, 81] on button "Next" at bounding box center [189, 86] width 40 height 13
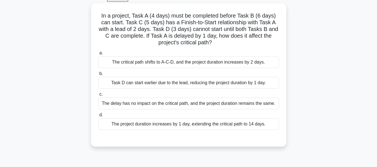
scroll to position [33, 0]
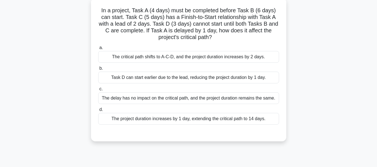
click at [177, 118] on div "The project duration increases by 1 day, extending the critical path to 14 days." at bounding box center [188, 119] width 181 height 12
click at [98, 112] on input "d. The project duration increases by 1 day, extending the critical path to 14 d…" at bounding box center [98, 110] width 0 height 4
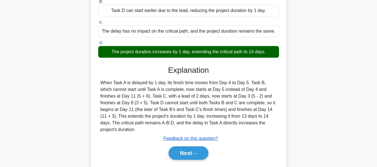
scroll to position [134, 0]
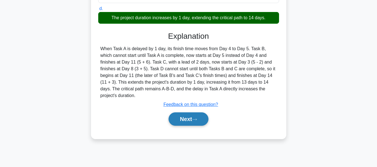
click at [186, 112] on button "Next" at bounding box center [189, 118] width 40 height 13
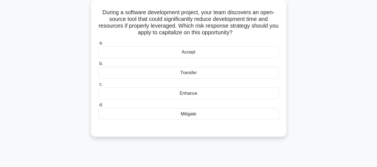
scroll to position [31, 0]
click at [190, 93] on div "Enhance" at bounding box center [188, 94] width 181 height 12
click at [98, 87] on input "c. Enhance" at bounding box center [98, 85] width 0 height 4
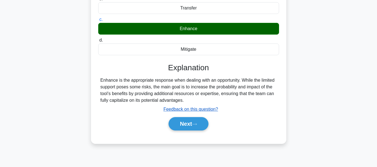
scroll to position [134, 0]
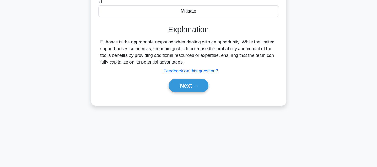
drag, startPoint x: 191, startPoint y: 86, endPoint x: 247, endPoint y: 79, distance: 56.5
click at [191, 86] on button "Next" at bounding box center [189, 85] width 40 height 13
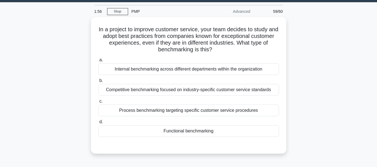
scroll to position [15, 0]
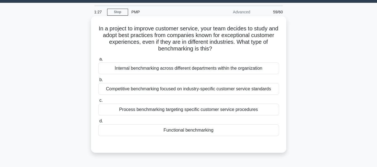
drag, startPoint x: 101, startPoint y: 28, endPoint x: 251, endPoint y: 47, distance: 151.6
click at [251, 47] on h5 "In a project to improve customer service, your team decides to study and adopt …" at bounding box center [189, 38] width 182 height 27
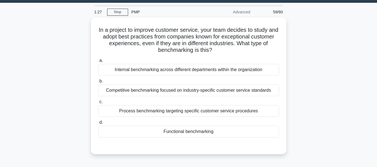
click at [321, 70] on div "In a project to improve customer service, your team decides to study and adopt …" at bounding box center [189, 89] width 318 height 143
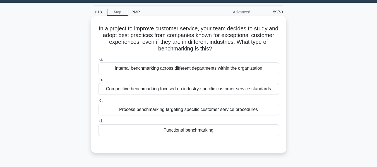
drag, startPoint x: 101, startPoint y: 28, endPoint x: 231, endPoint y: 50, distance: 131.7
click at [231, 50] on h5 "In a project to improve customer service, your team decides to study and adopt …" at bounding box center [189, 38] width 182 height 27
copy h5 "In a project to improve customer service, your team decides to study and adopt …"
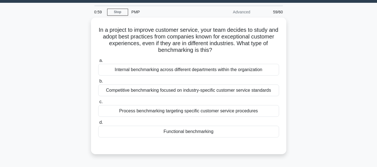
click at [308, 72] on div "In a project to improve customer service, your team decides to study and adopt …" at bounding box center [189, 89] width 318 height 143
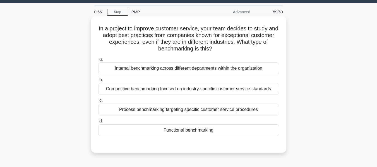
click at [177, 131] on div "Functional benchmarking" at bounding box center [188, 130] width 181 height 12
click at [98, 123] on input "d. Functional benchmarking" at bounding box center [98, 121] width 0 height 4
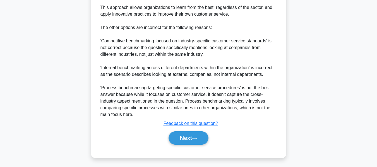
drag, startPoint x: 178, startPoint y: 134, endPoint x: 320, endPoint y: 76, distance: 153.3
click at [178, 134] on button "Next" at bounding box center [189, 137] width 40 height 13
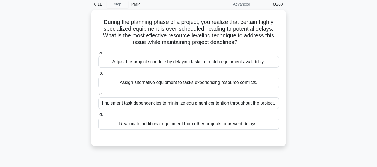
scroll to position [25, 0]
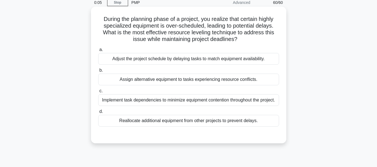
click at [156, 57] on div "Adjust the project schedule by delaying tasks to match equipment availability." at bounding box center [188, 59] width 181 height 12
click at [98, 52] on input "a. Adjust the project schedule by delaying tasks to match equipment availabilit…" at bounding box center [98, 50] width 0 height 4
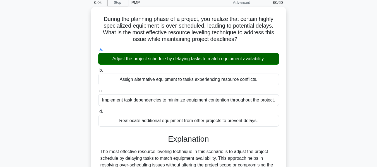
scroll to position [134, 0]
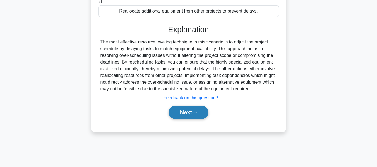
click at [190, 119] on button "Next" at bounding box center [189, 112] width 40 height 13
click at [189, 119] on button "Next" at bounding box center [189, 112] width 40 height 13
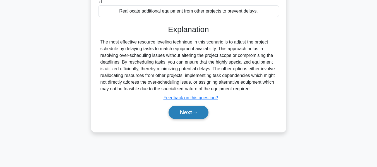
click at [189, 119] on button "Next" at bounding box center [189, 112] width 40 height 13
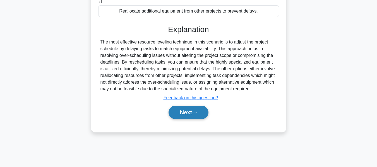
click at [189, 119] on button "Next" at bounding box center [189, 112] width 40 height 13
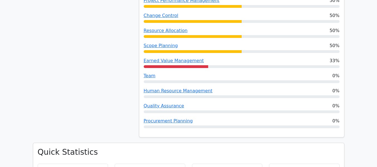
scroll to position [558, 0]
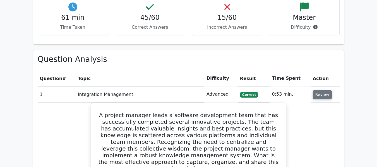
click at [318, 96] on button "Review" at bounding box center [322, 94] width 19 height 9
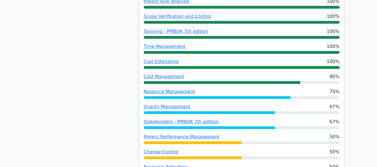
scroll to position [251, 0]
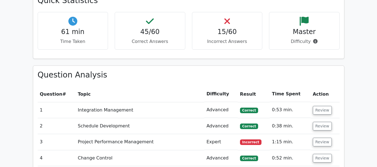
scroll to position [586, 0]
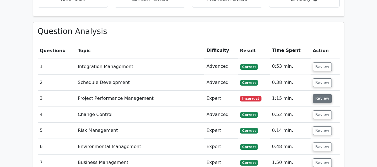
click at [316, 98] on button "Review" at bounding box center [322, 98] width 19 height 9
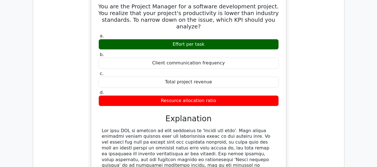
scroll to position [753, 0]
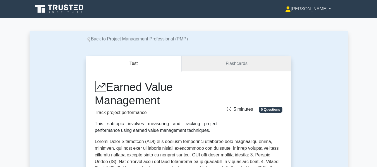
click at [331, 9] on link "[PERSON_NAME]" at bounding box center [308, 8] width 73 height 11
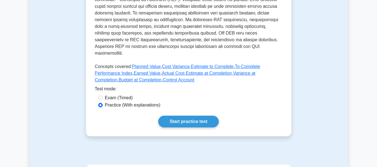
scroll to position [251, 0]
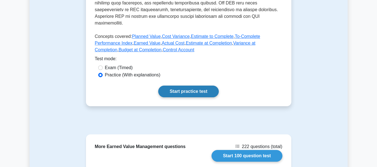
click at [186, 86] on link "Start practice test" at bounding box center [188, 92] width 61 height 12
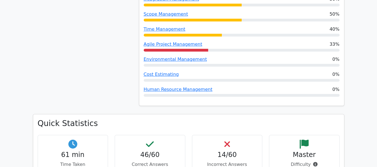
scroll to position [251, 0]
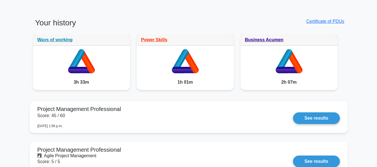
scroll to position [307, 0]
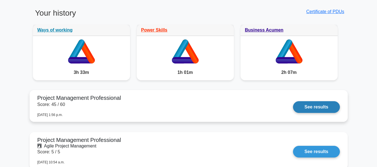
click at [317, 107] on link "See results" at bounding box center [316, 107] width 47 height 12
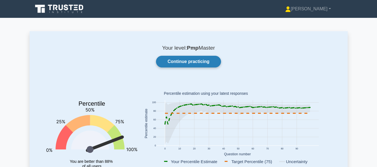
click at [181, 61] on link "Continue practicing" at bounding box center [188, 62] width 65 height 12
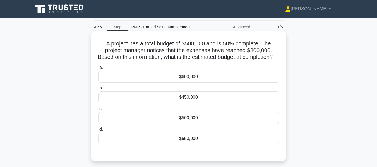
click at [183, 81] on div "$600,000" at bounding box center [188, 77] width 181 height 12
click at [98, 69] on input "a. $600,000" at bounding box center [98, 68] width 0 height 4
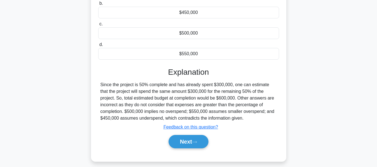
scroll to position [134, 0]
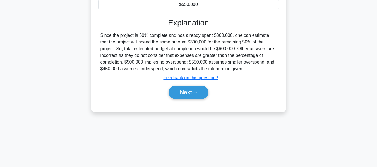
drag, startPoint x: 181, startPoint y: 97, endPoint x: 271, endPoint y: 88, distance: 90.3
click at [181, 97] on button "Next" at bounding box center [189, 92] width 40 height 13
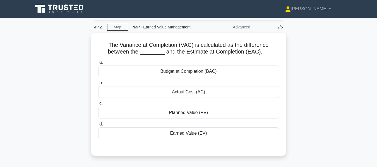
scroll to position [28, 0]
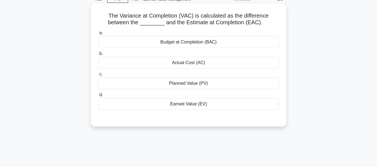
click at [187, 42] on div "Budget at Completion (BAC)" at bounding box center [188, 42] width 181 height 12
click at [98, 35] on input "a. Budget at Completion (BAC)" at bounding box center [98, 33] width 0 height 4
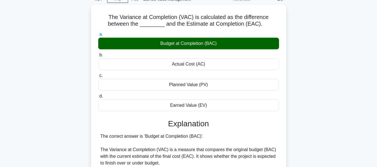
scroll to position [195, 0]
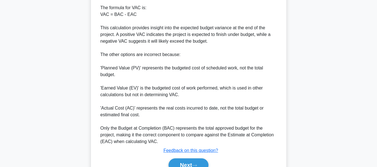
drag, startPoint x: 184, startPoint y: 162, endPoint x: 277, endPoint y: 94, distance: 114.2
click at [184, 162] on button "Next" at bounding box center [189, 164] width 40 height 13
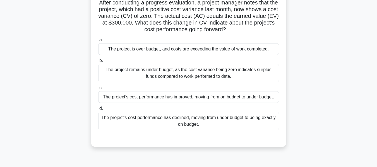
scroll to position [28, 0]
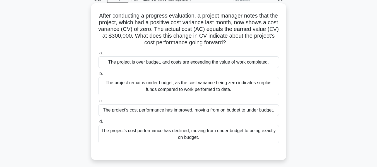
click at [131, 62] on div "The project is over budget, and costs are exceeding the value of work completed." at bounding box center [188, 62] width 181 height 12
click at [98, 55] on input "a. The project is over budget, and costs are exceeding the value of work comple…" at bounding box center [98, 53] width 0 height 4
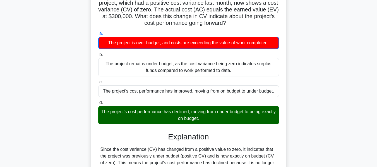
scroll to position [134, 0]
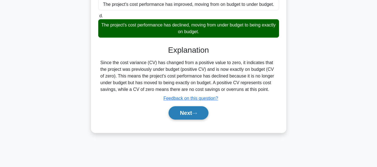
click at [189, 110] on button "Next" at bounding box center [189, 112] width 40 height 13
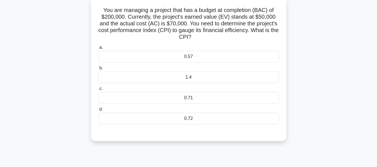
scroll to position [23, 0]
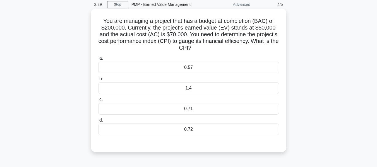
click at [192, 109] on div "0.71" at bounding box center [188, 109] width 181 height 12
click at [98, 102] on input "c. 0.71" at bounding box center [98, 100] width 0 height 4
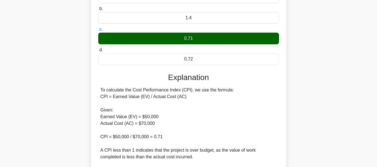
scroll to position [150, 0]
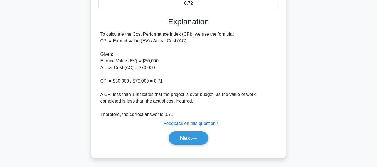
drag, startPoint x: 186, startPoint y: 133, endPoint x: 306, endPoint y: 90, distance: 128.5
click at [186, 133] on button "Next" at bounding box center [189, 137] width 40 height 13
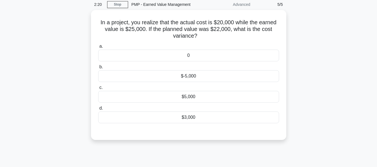
scroll to position [27, 0]
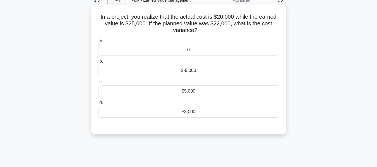
click at [188, 90] on div "$5,000" at bounding box center [188, 91] width 181 height 12
click at [98, 84] on input "c. $5,000" at bounding box center [98, 82] width 0 height 4
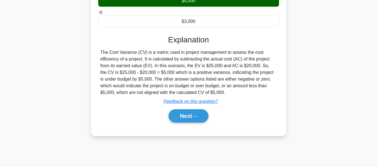
scroll to position [134, 0]
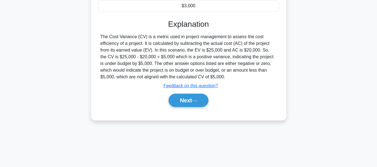
click at [185, 99] on button "Next" at bounding box center [189, 100] width 40 height 13
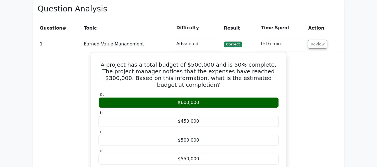
scroll to position [251, 0]
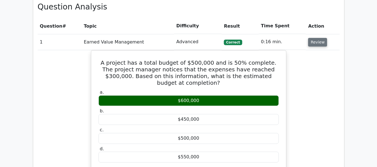
click at [314, 44] on button "Review" at bounding box center [317, 42] width 19 height 9
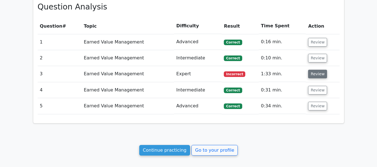
click at [311, 73] on button "Review" at bounding box center [317, 74] width 19 height 9
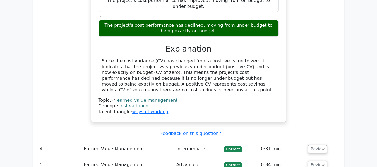
scroll to position [446, 0]
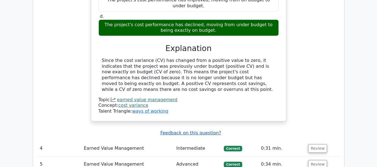
click at [175, 130] on u "Feedback on this question?" at bounding box center [190, 132] width 61 height 5
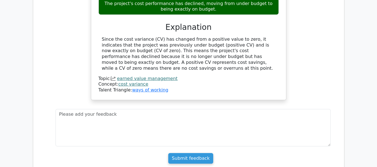
scroll to position [502, 0]
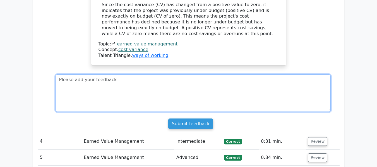
click at [95, 75] on textarea at bounding box center [193, 93] width 275 height 37
type textarea "Positive CV means a project is"
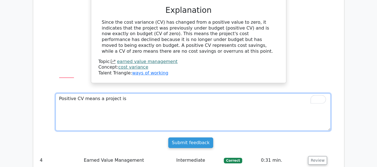
scroll to position [474, 0]
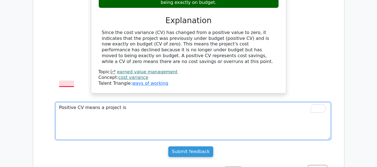
click at [70, 102] on textarea "Positive CV means a project is" at bounding box center [193, 120] width 275 height 37
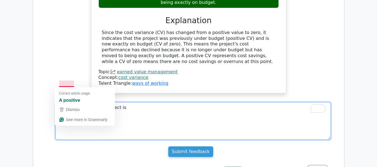
click at [70, 102] on textarea "Positive CV means a project is" at bounding box center [193, 120] width 275 height 37
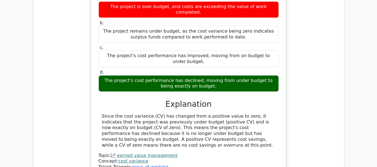
scroll to position [363, 0]
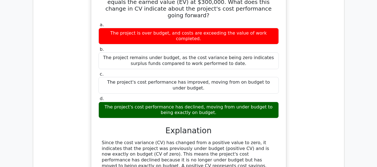
click at [182, 102] on div "The project's cost performance has declined, moving from under budget to being …" at bounding box center [188, 110] width 180 height 17
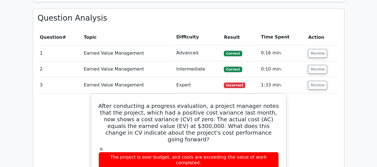
scroll to position [251, 0]
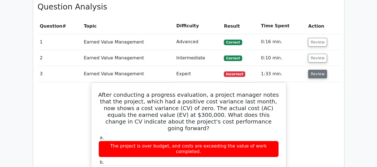
click at [320, 75] on button "Review" at bounding box center [317, 74] width 19 height 9
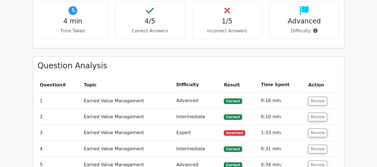
scroll to position [223, 0]
